Goal: Task Accomplishment & Management: Use online tool/utility

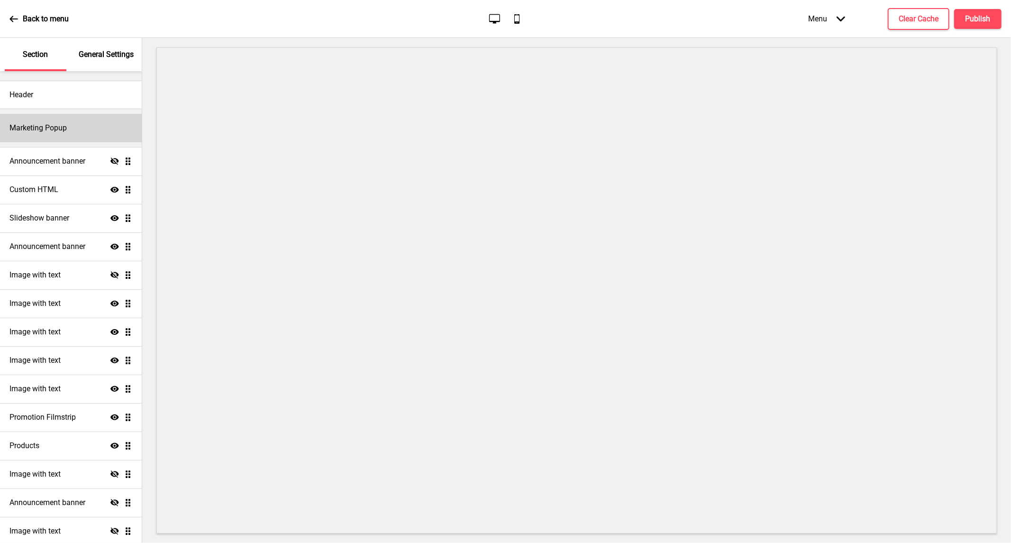
click at [82, 130] on div "Marketing Popup" at bounding box center [71, 128] width 142 height 28
click at [45, 126] on h4 "Marketing Popup" at bounding box center [37, 128] width 57 height 10
click at [102, 126] on div "Marketing Popup" at bounding box center [71, 128] width 142 height 28
click at [74, 118] on div "Marketing Popup" at bounding box center [71, 128] width 142 height 28
drag, startPoint x: 74, startPoint y: 118, endPoint x: 80, endPoint y: 134, distance: 16.6
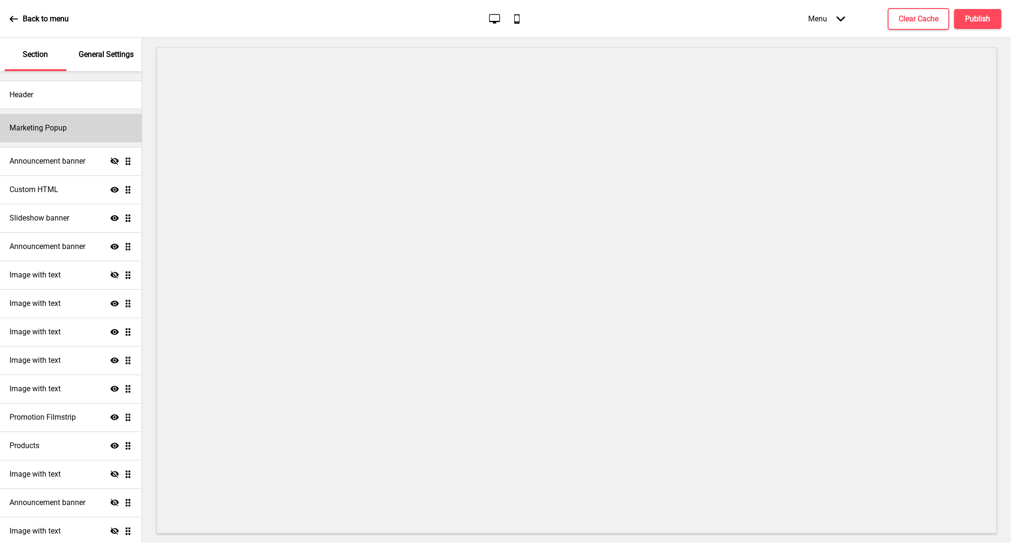
click at [80, 134] on div "Marketing Popup" at bounding box center [71, 128] width 142 height 28
select select "daily"
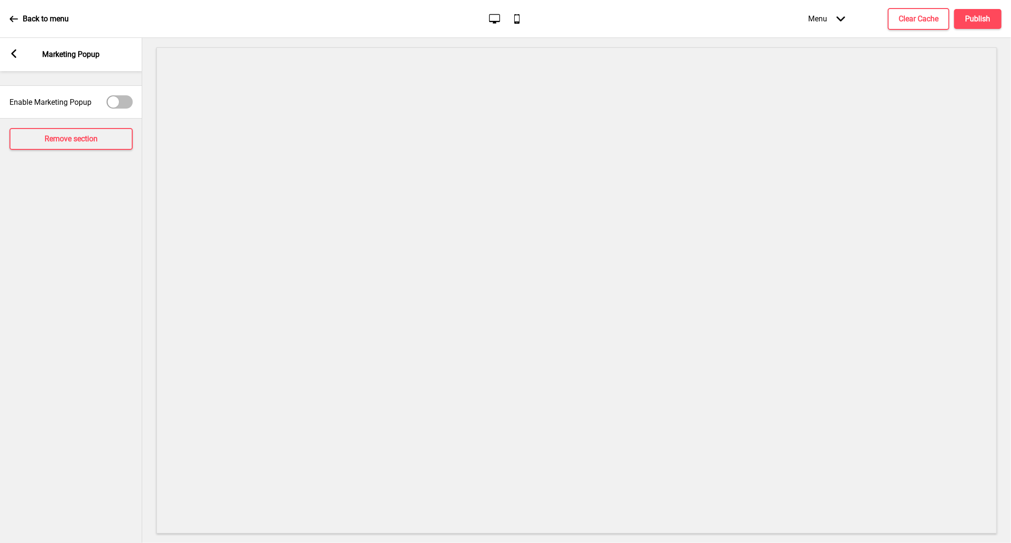
click at [109, 103] on div at bounding box center [113, 101] width 11 height 11
checkbox input "true"
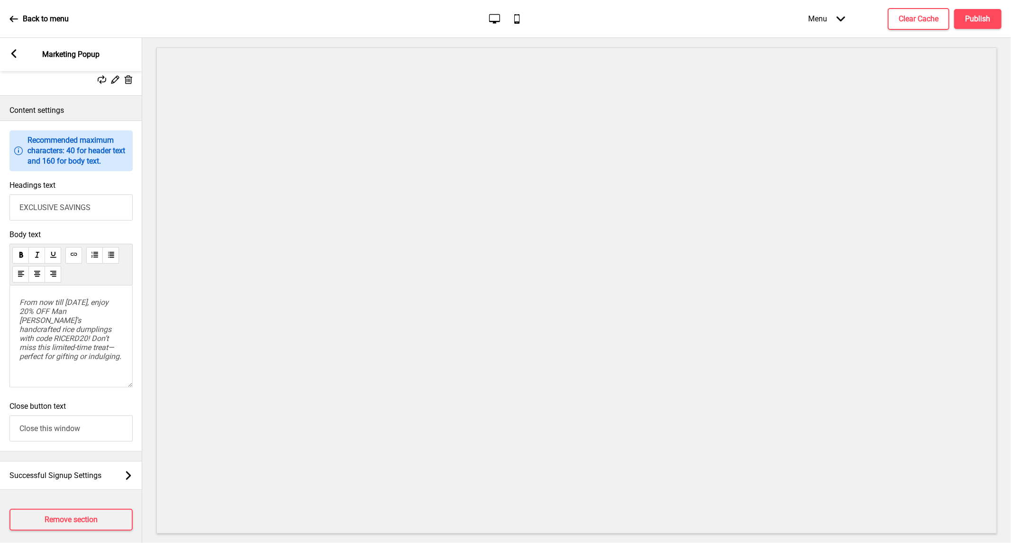
scroll to position [474, 0]
drag, startPoint x: 120, startPoint y: 368, endPoint x: 16, endPoint y: 309, distance: 119.7
click at [16, 309] on div "From now till [DATE], enjoy 20% OFF Man [PERSON_NAME]'s handcrafted rice dumpli…" at bounding box center [70, 335] width 123 height 102
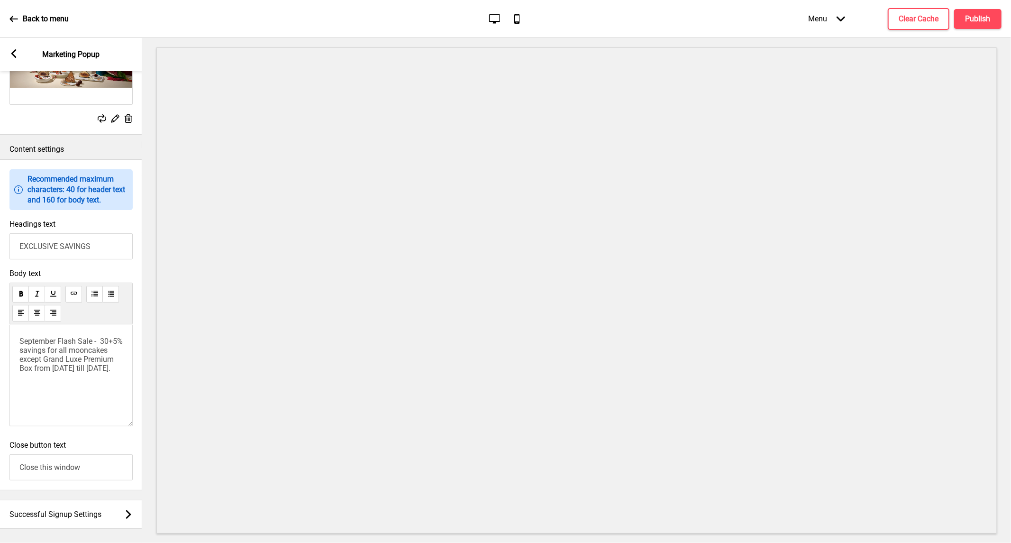
scroll to position [487, 0]
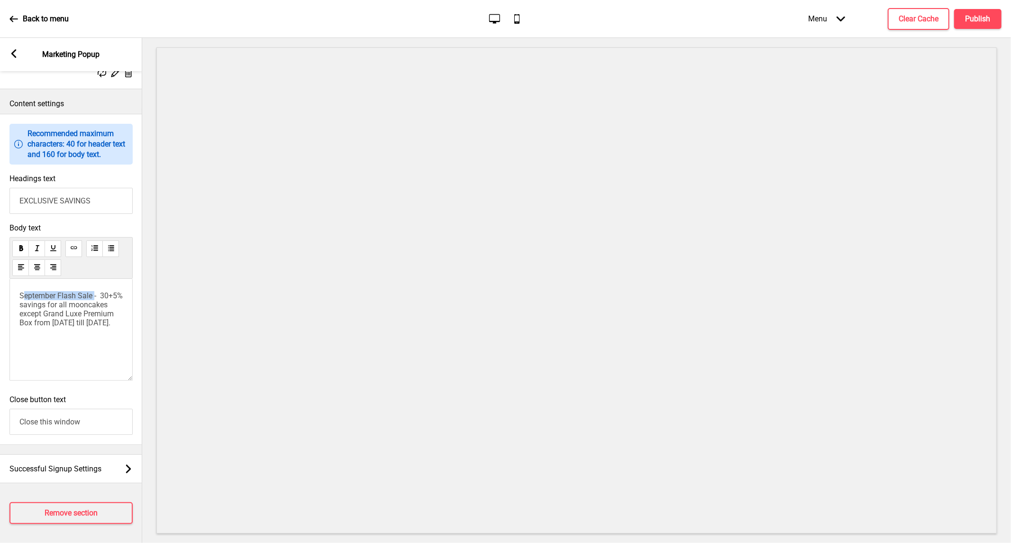
drag, startPoint x: 90, startPoint y: 313, endPoint x: 7, endPoint y: 313, distance: 82.9
click at [7, 313] on div "Body text September Flash Sale - 30+5% savings for all mooncakes except Grand L…" at bounding box center [71, 304] width 142 height 172
copy span "September Flash Sale"
drag, startPoint x: 105, startPoint y: 214, endPoint x: 9, endPoint y: 212, distance: 95.8
click at [9, 212] on input "EXCLUSIVE SAVINGS" at bounding box center [70, 201] width 123 height 26
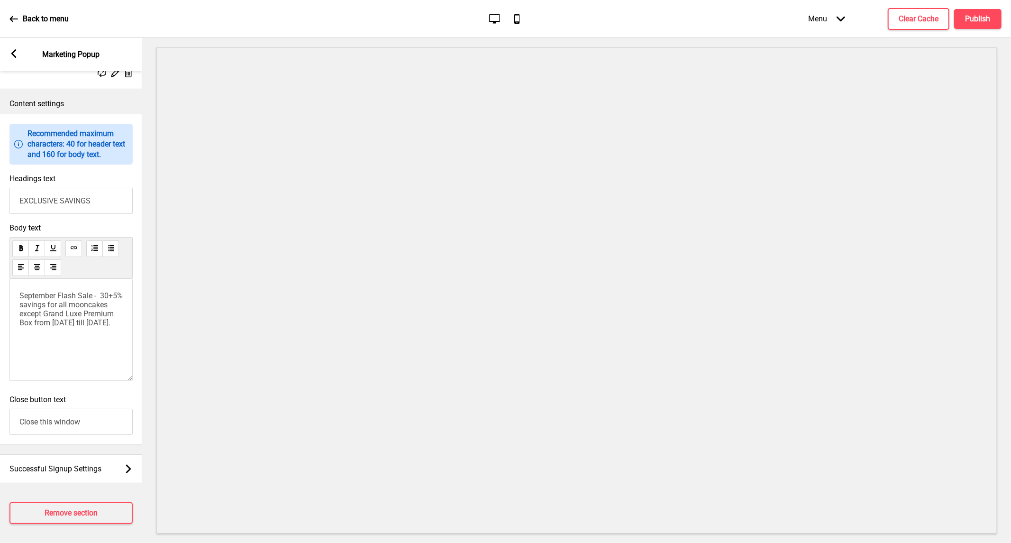
paste input "September Flash Sale"
type input "September Flash Sale"
click at [20, 326] on span "September Flash Sale - 30+5% savings for all mooncakes except Grand Luxe Premiu…" at bounding box center [71, 309] width 105 height 36
drag, startPoint x: 23, startPoint y: 326, endPoint x: 13, endPoint y: 309, distance: 19.1
click at [13, 309] on div "September Flash Sale - 30+5% savings for all mooncakes except Grand Luxe Premiu…" at bounding box center [70, 330] width 123 height 102
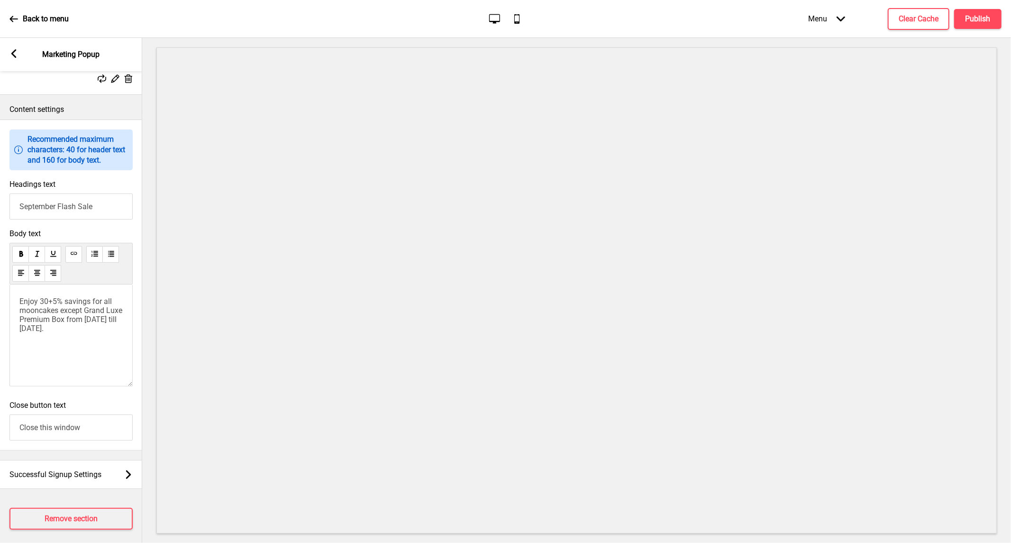
scroll to position [434, 0]
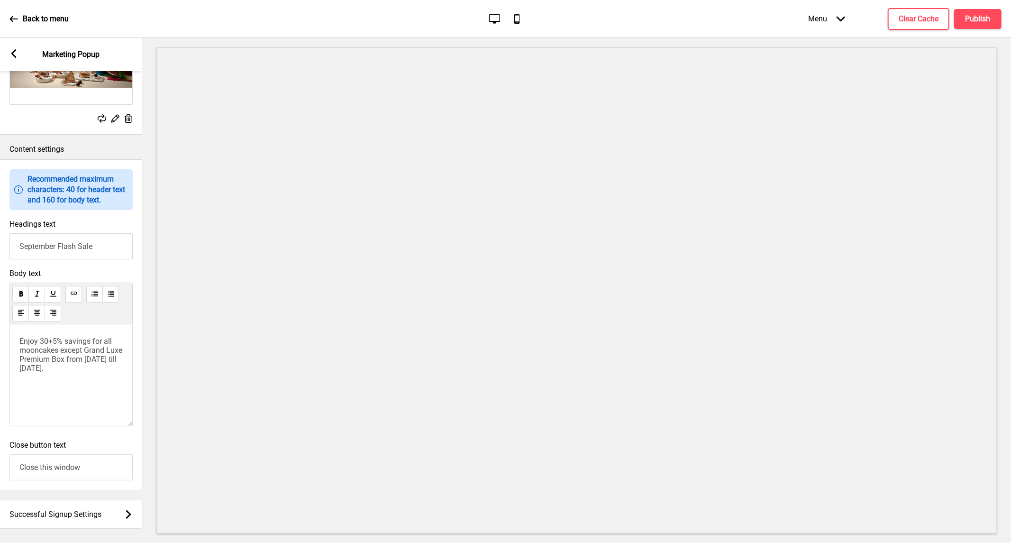
drag, startPoint x: 21, startPoint y: 369, endPoint x: 96, endPoint y: 359, distance: 75.5
click at [21, 368] on span "Enjoy 30+5% savings for all mooncakes except Grand Luxe Premium Box from [DATE]…" at bounding box center [71, 355] width 105 height 36
click at [100, 382] on p "Use promocode "MCKFS12" and enjoy 30+5% savings for all mooncakes except Grand …" at bounding box center [70, 359] width 103 height 45
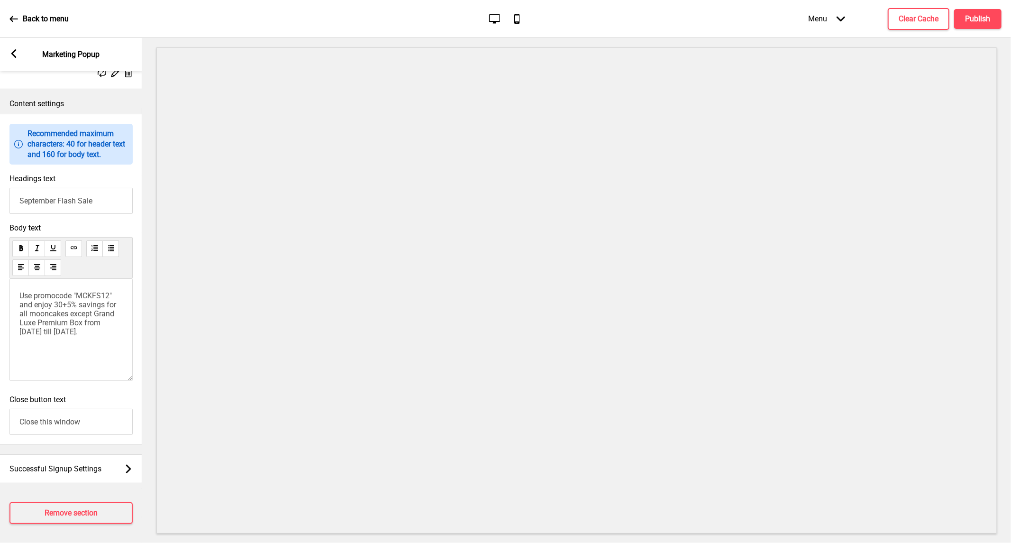
scroll to position [503, 0]
click at [972, 20] on h4 "Publish" at bounding box center [977, 19] width 25 height 10
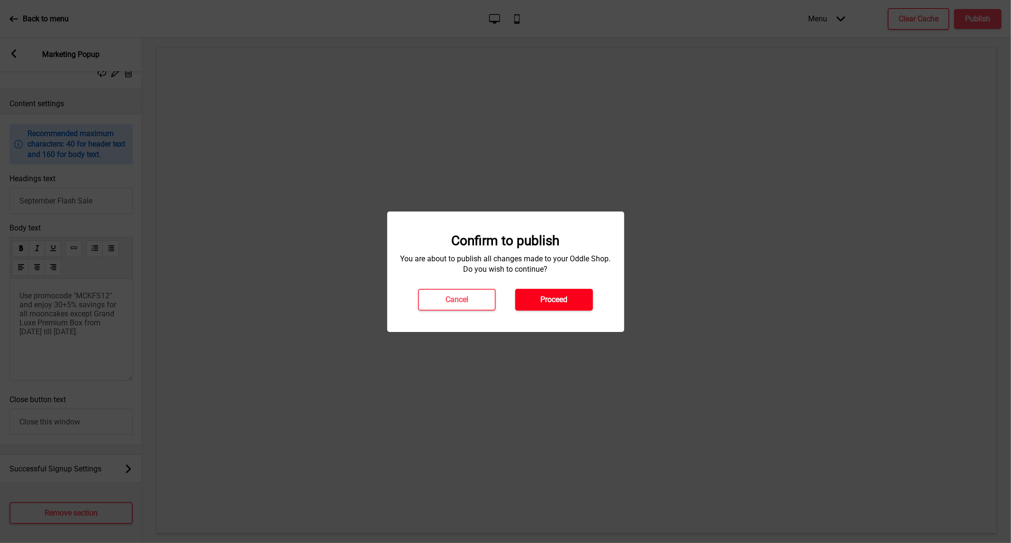
click at [549, 291] on button "Proceed" at bounding box center [554, 300] width 78 height 22
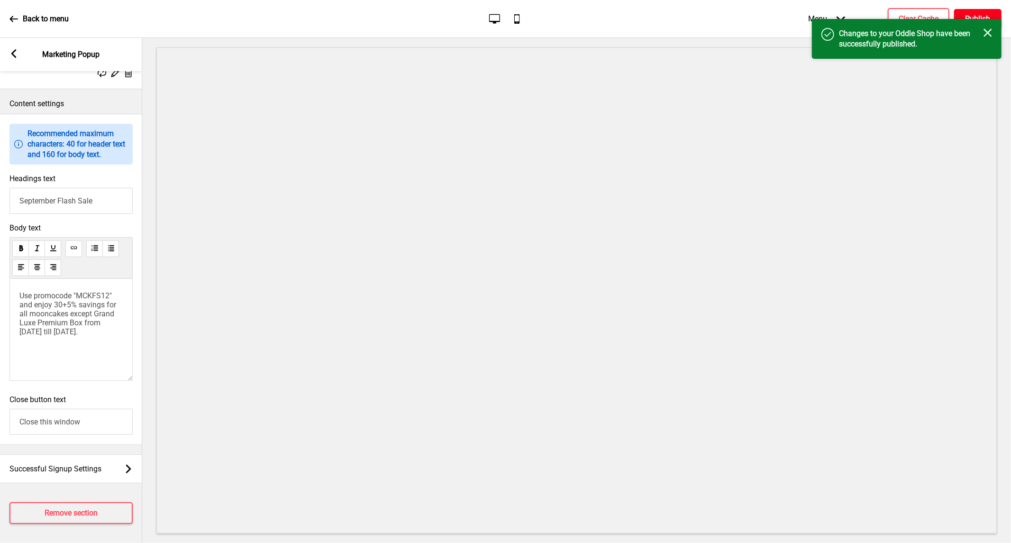
scroll to position [1, 0]
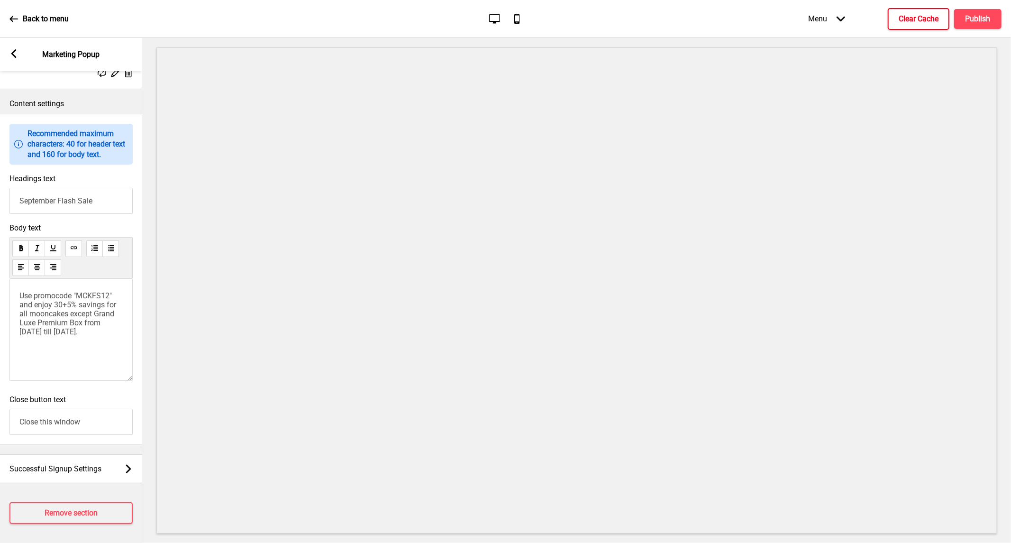
click at [908, 10] on button "Clear Cache" at bounding box center [919, 19] width 62 height 22
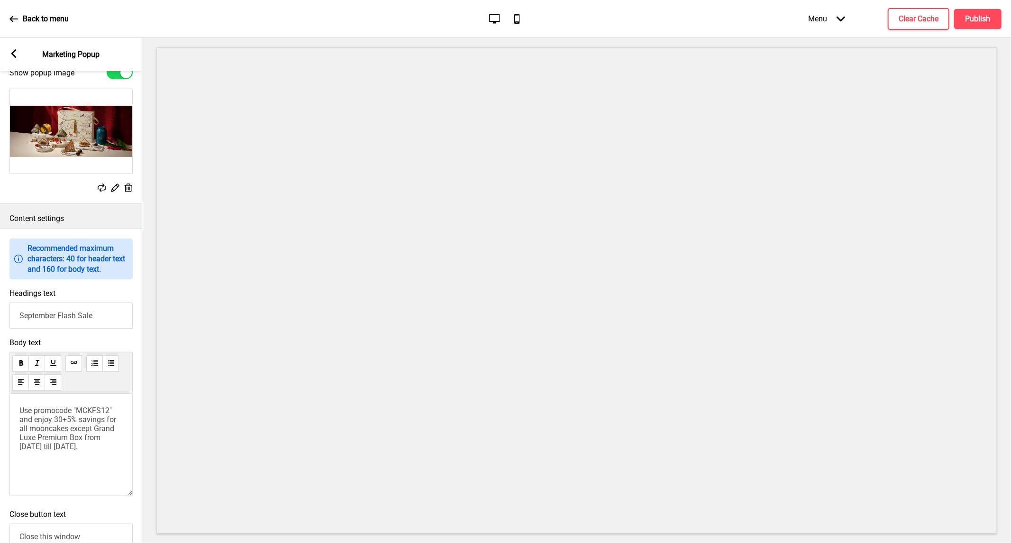
scroll to position [345, 0]
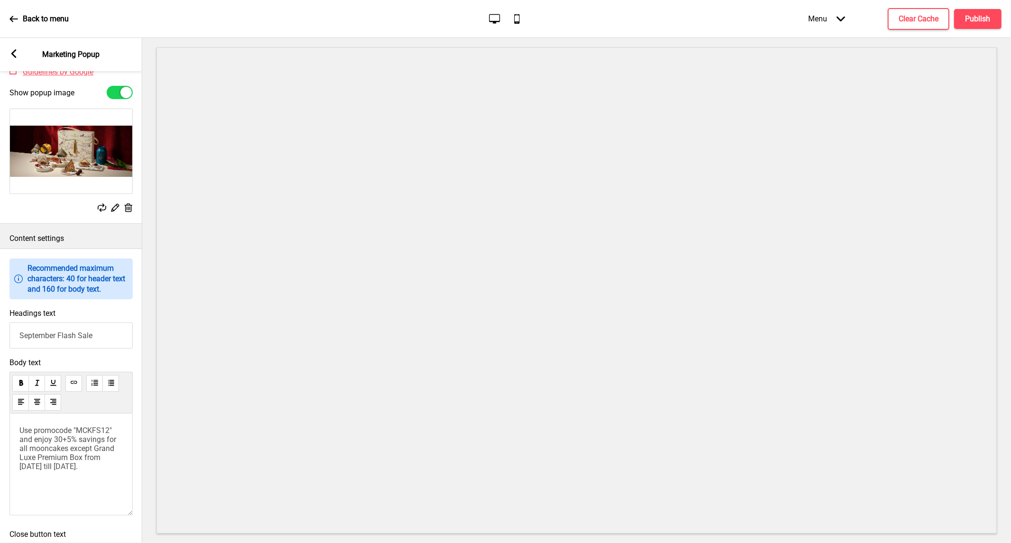
click at [128, 212] on icon at bounding box center [129, 207] width 8 height 9
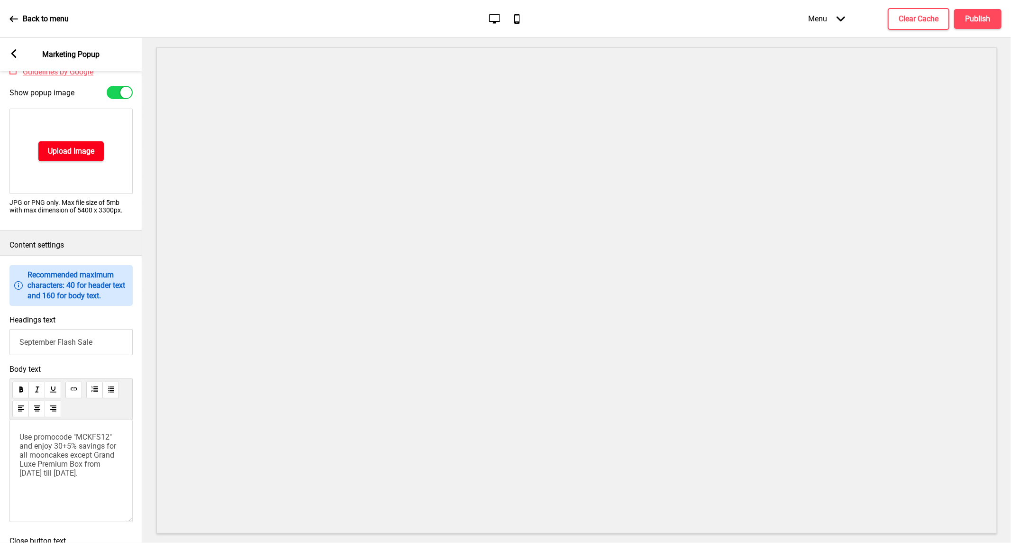
click at [78, 154] on button "Upload Image" at bounding box center [70, 151] width 65 height 20
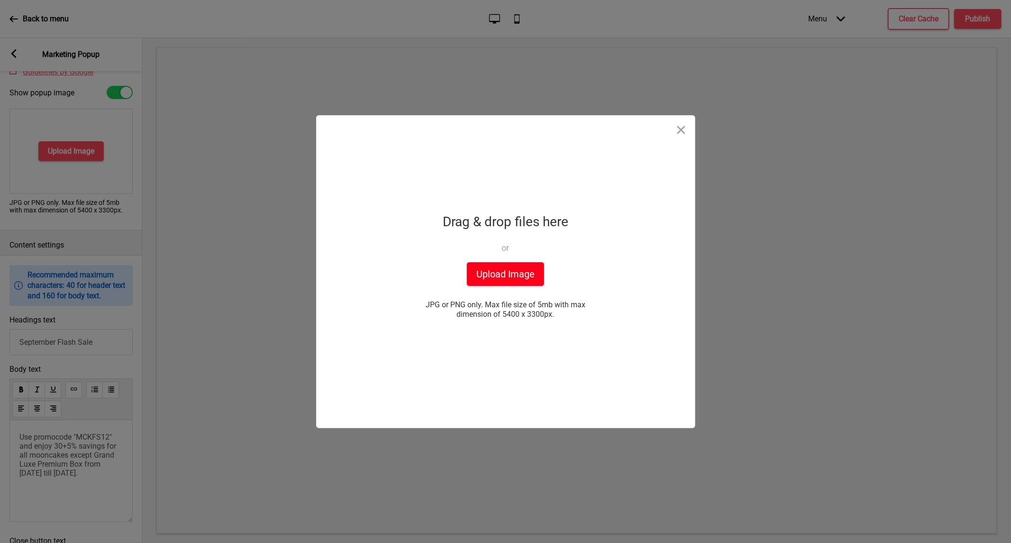
click at [501, 269] on button "Upload Image" at bounding box center [505, 274] width 77 height 24
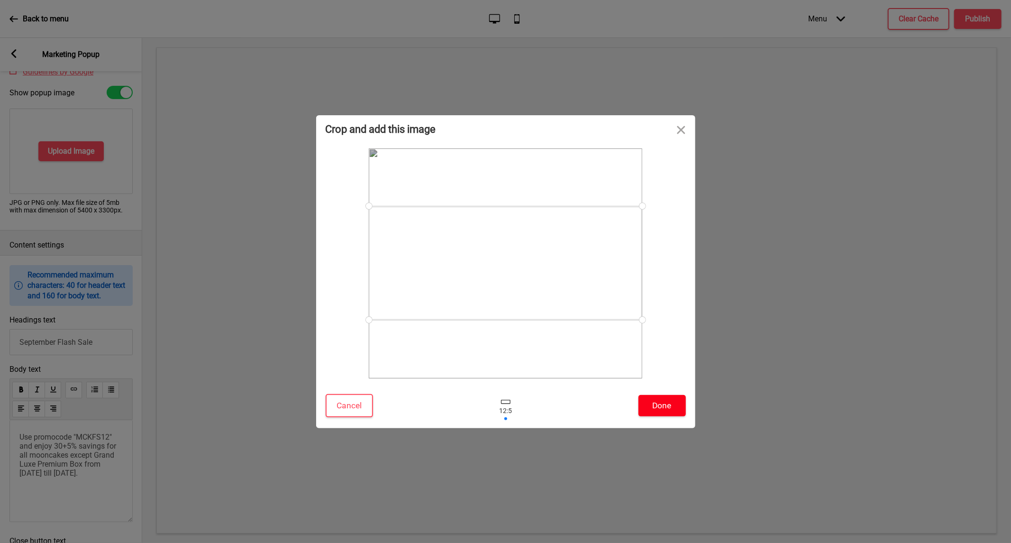
click at [649, 401] on button "Done" at bounding box center [661, 405] width 47 height 21
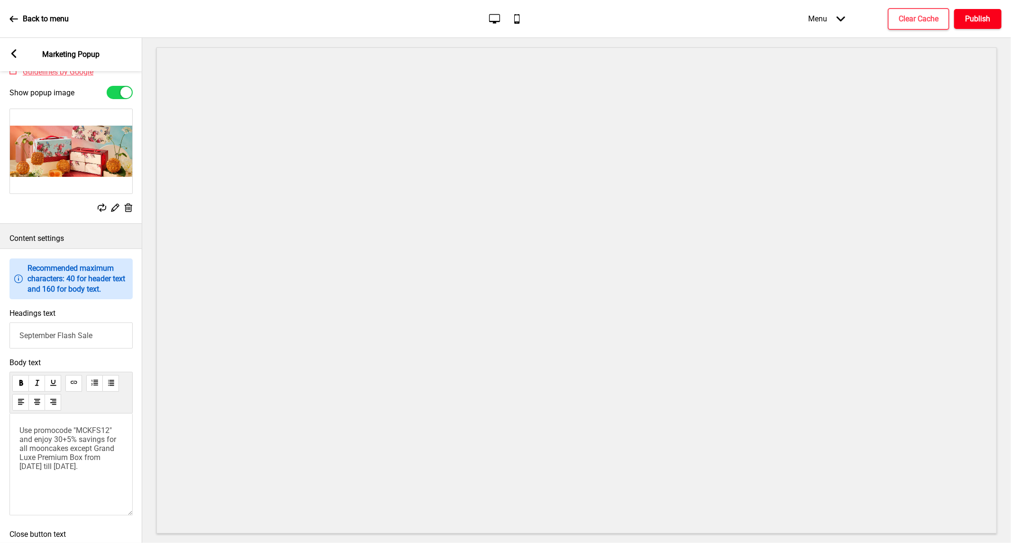
click at [968, 21] on h4 "Publish" at bounding box center [977, 19] width 25 height 10
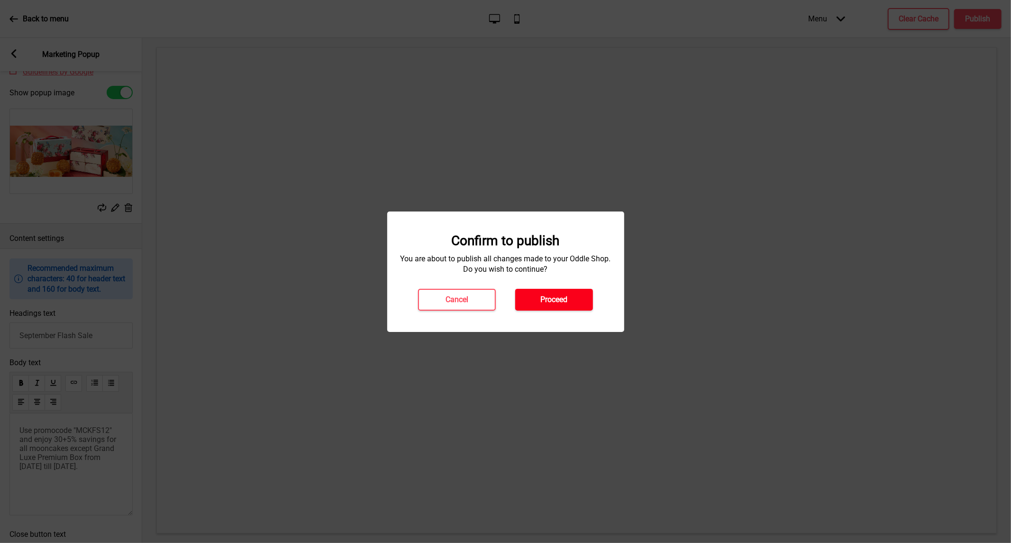
click at [564, 294] on h4 "Proceed" at bounding box center [554, 299] width 27 height 10
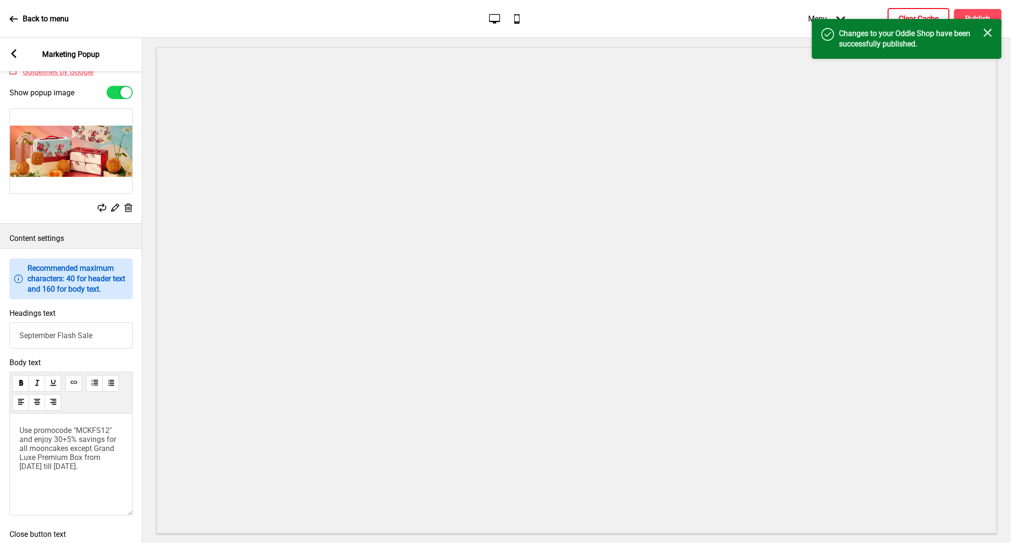
click at [908, 15] on h4 "Clear Cache" at bounding box center [919, 19] width 40 height 10
